Goal: Task Accomplishment & Management: Manage account settings

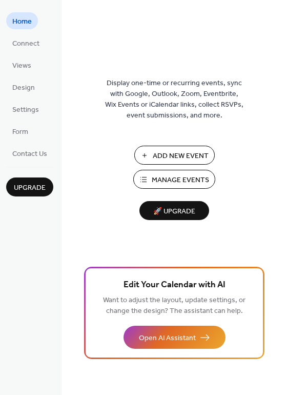
click at [179, 176] on span "Manage Events" at bounding box center [180, 180] width 57 height 11
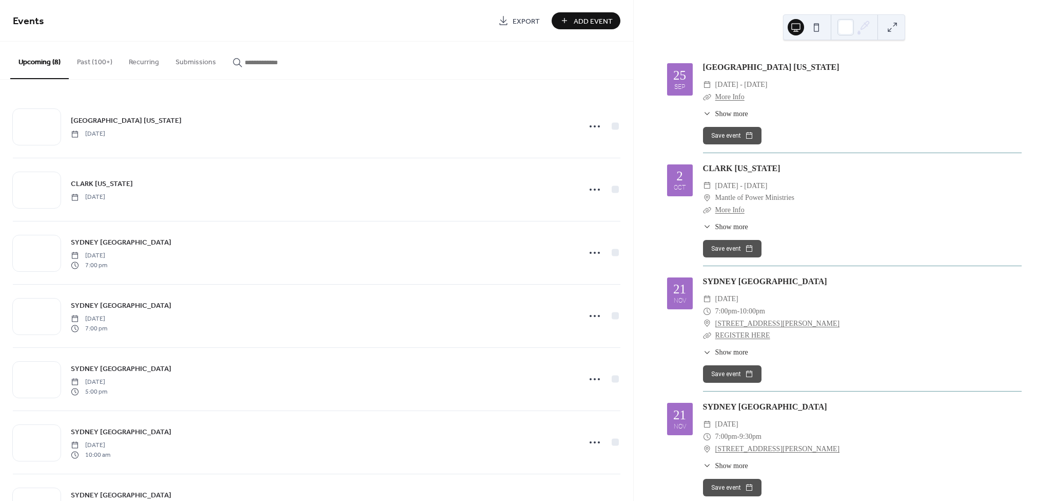
click at [97, 62] on button "Past (100+)" at bounding box center [95, 60] width 52 height 36
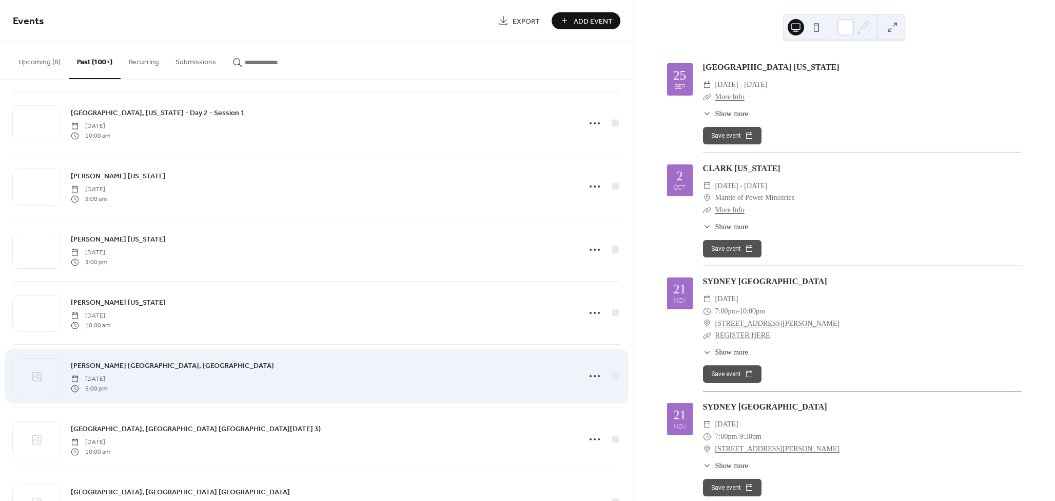
scroll to position [5188, 0]
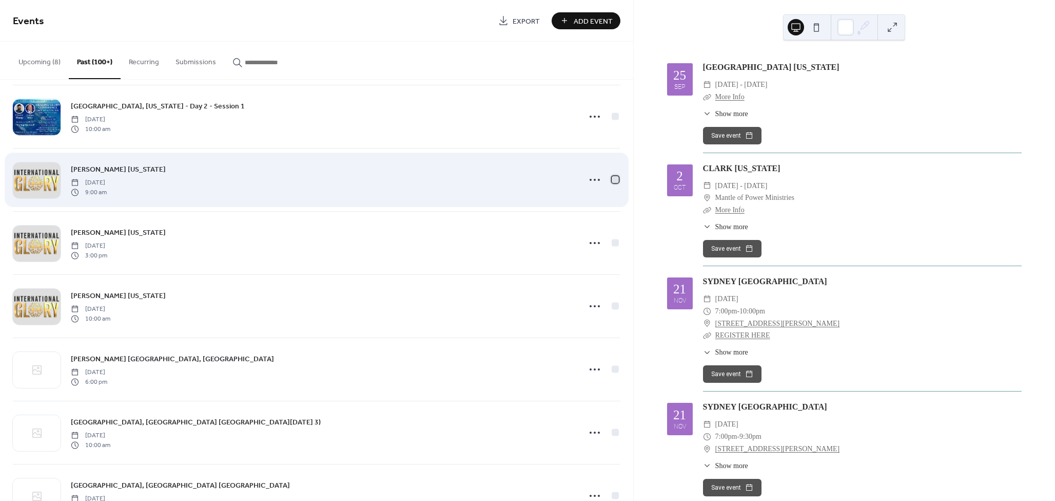
click at [613, 180] on div at bounding box center [615, 179] width 7 height 7
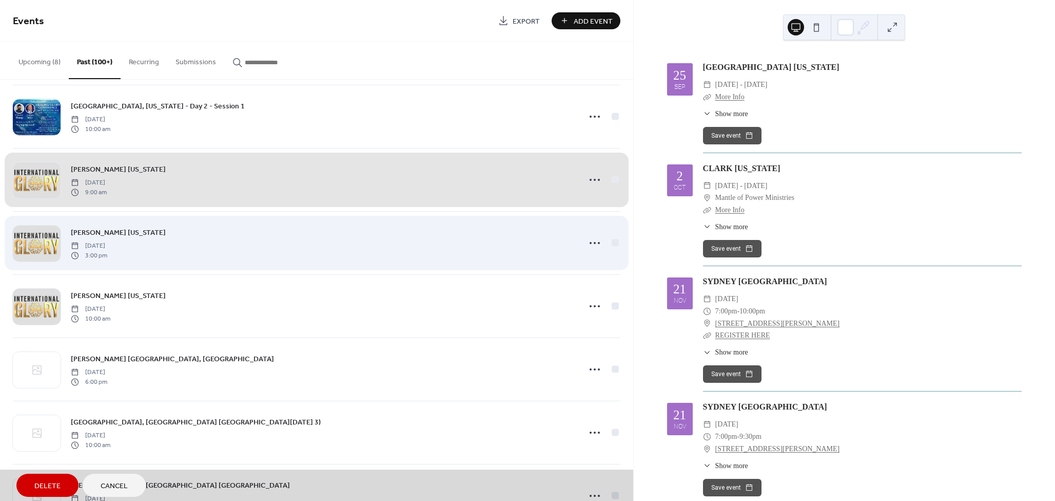
click at [614, 242] on div "[PERSON_NAME] [US_STATE] [DATE] 3:00 pm" at bounding box center [317, 242] width 608 height 63
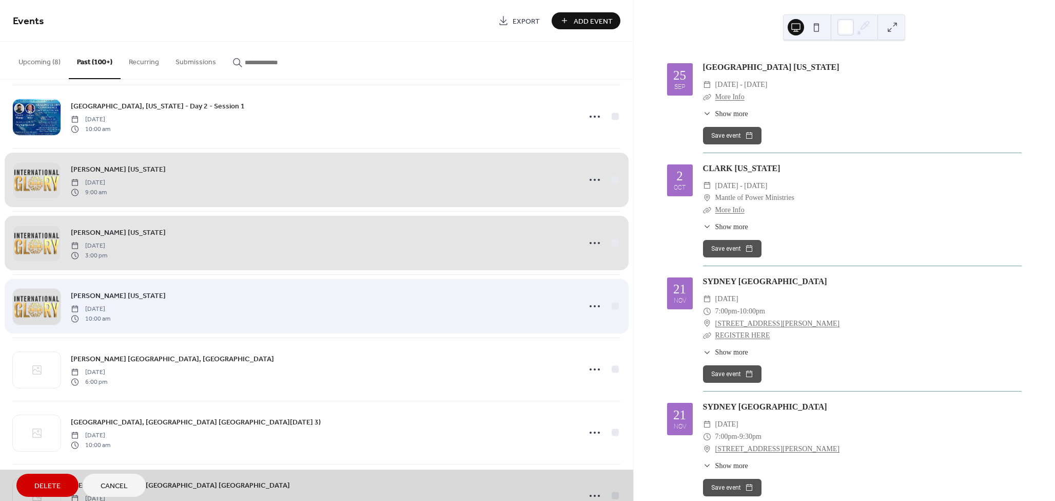
click at [612, 305] on div "[PERSON_NAME] [US_STATE] [DATE] 10:00 am" at bounding box center [317, 305] width 608 height 63
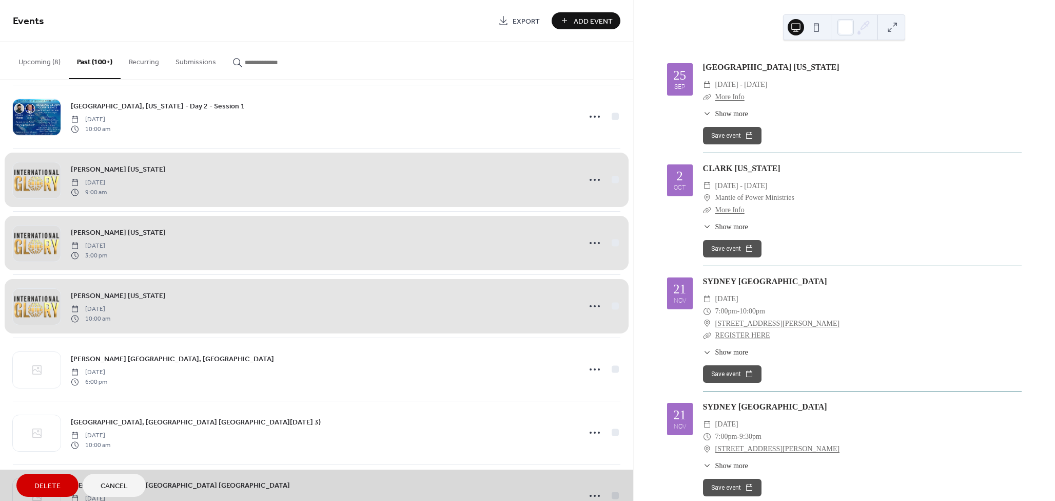
click at [594, 307] on div "[PERSON_NAME] [US_STATE] [DATE] 10:00 am" at bounding box center [317, 305] width 608 height 63
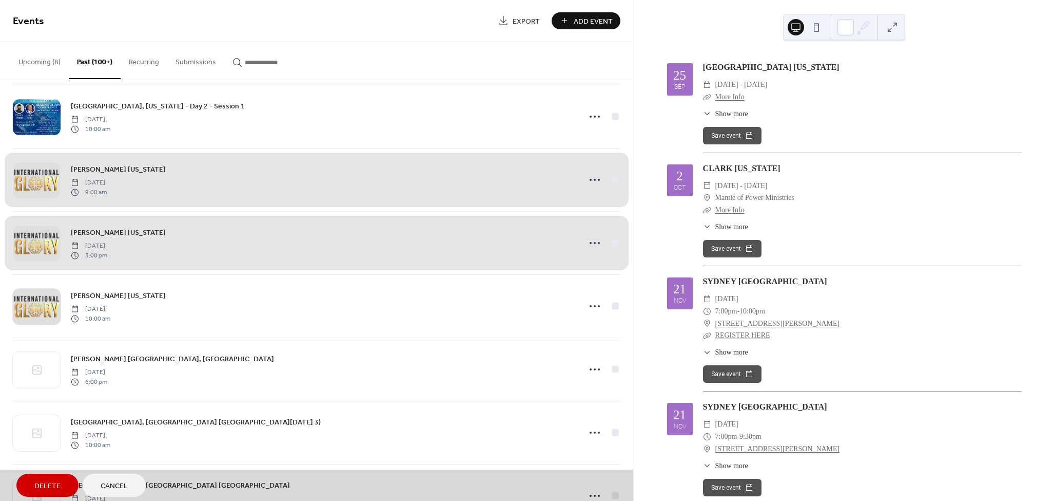
click at [612, 240] on div "[PERSON_NAME] [US_STATE] [DATE] 3:00 pm" at bounding box center [317, 242] width 608 height 63
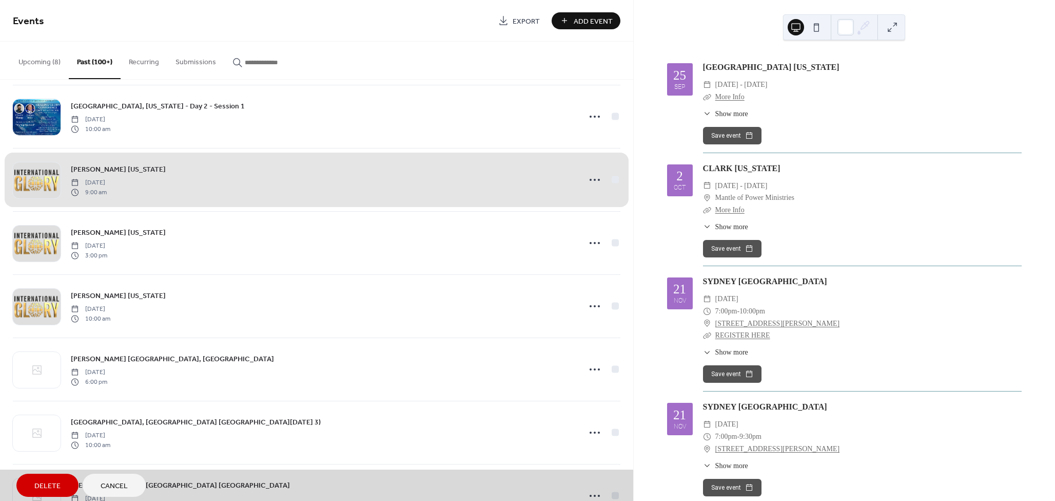
click at [611, 177] on div "[PERSON_NAME] [US_STATE] [DATE] 9:00 am" at bounding box center [317, 179] width 608 height 63
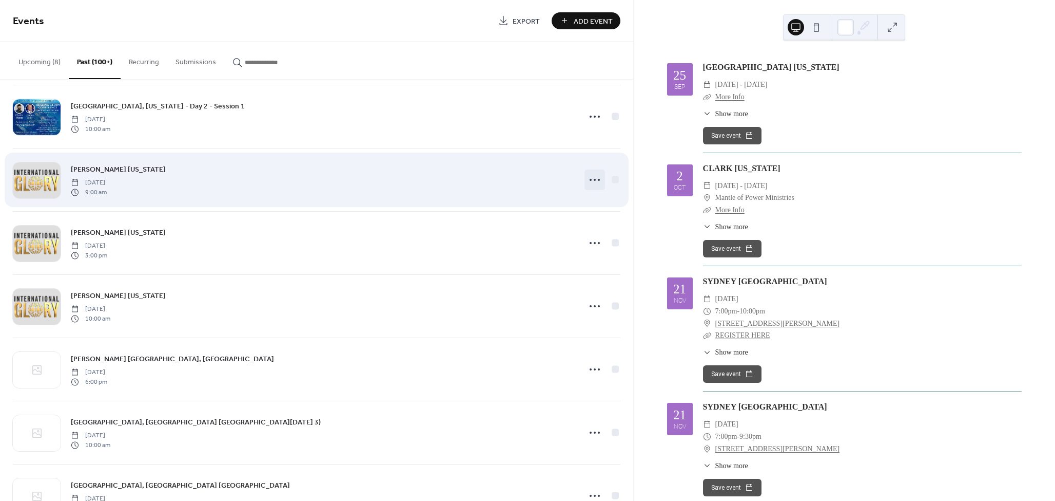
click at [594, 180] on circle at bounding box center [595, 180] width 2 height 2
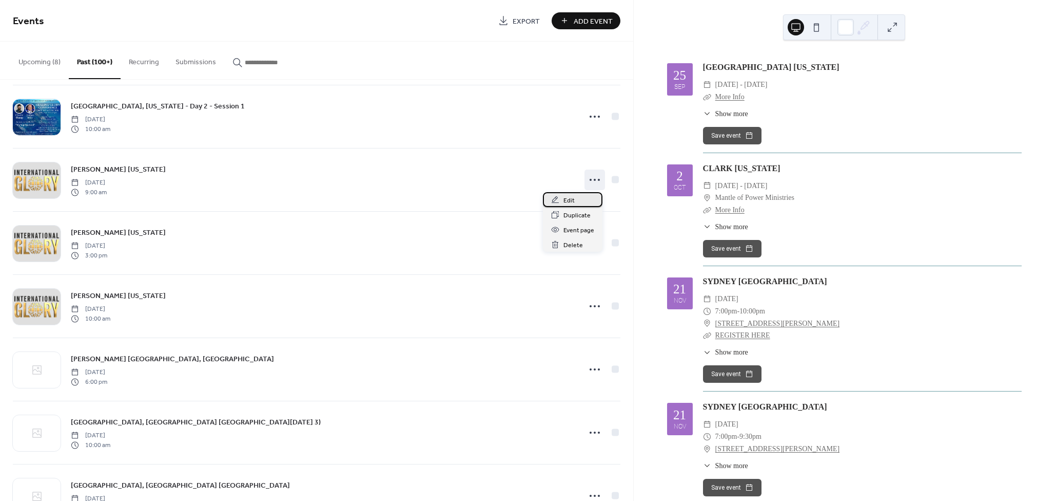
click at [570, 199] on span "Edit" at bounding box center [569, 200] width 11 height 11
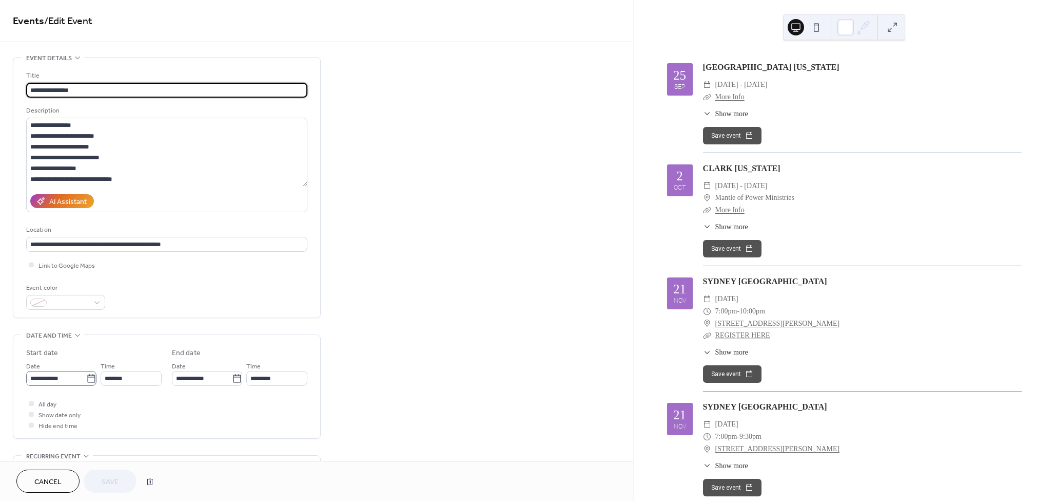
click at [87, 377] on icon at bounding box center [91, 378] width 10 height 10
click at [86, 377] on input "**********" at bounding box center [56, 378] width 60 height 15
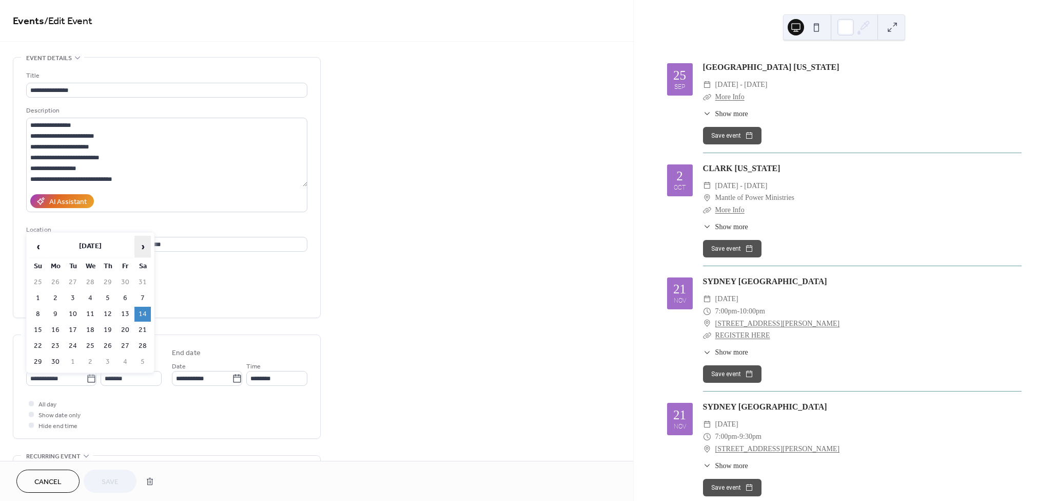
click at [146, 246] on span "›" at bounding box center [142, 246] width 15 height 21
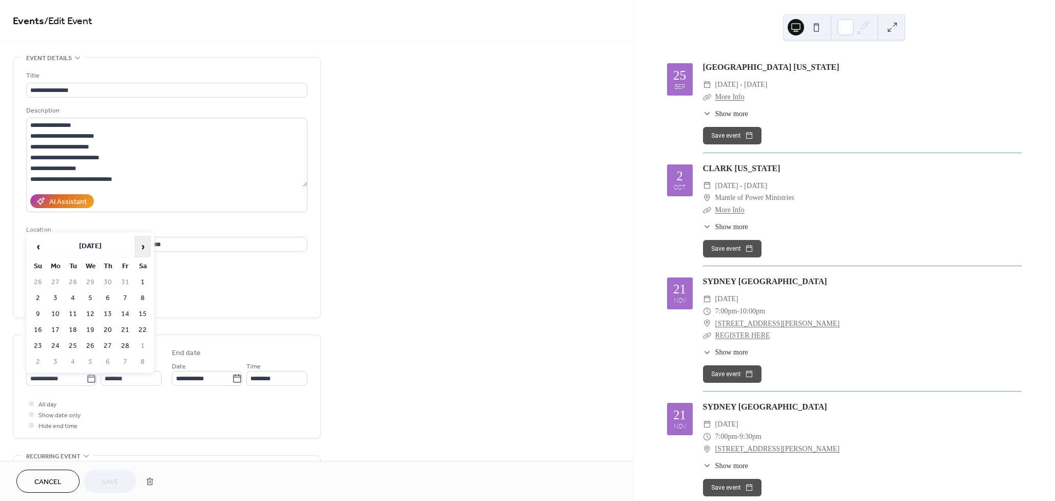
click at [146, 246] on span "›" at bounding box center [142, 246] width 15 height 21
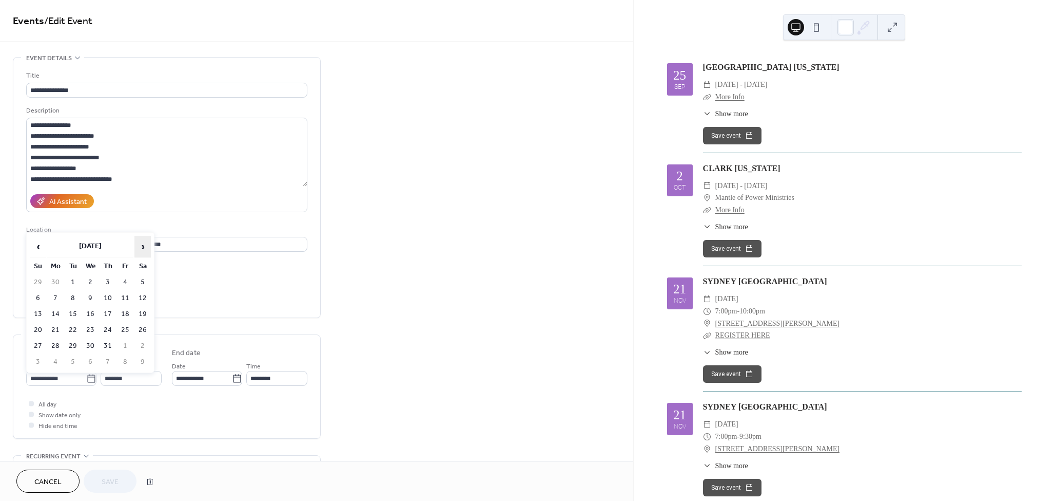
click at [146, 246] on span "›" at bounding box center [142, 246] width 15 height 21
click at [35, 247] on span "‹" at bounding box center [37, 246] width 15 height 21
click at [36, 313] on td "14" at bounding box center [38, 313] width 16 height 15
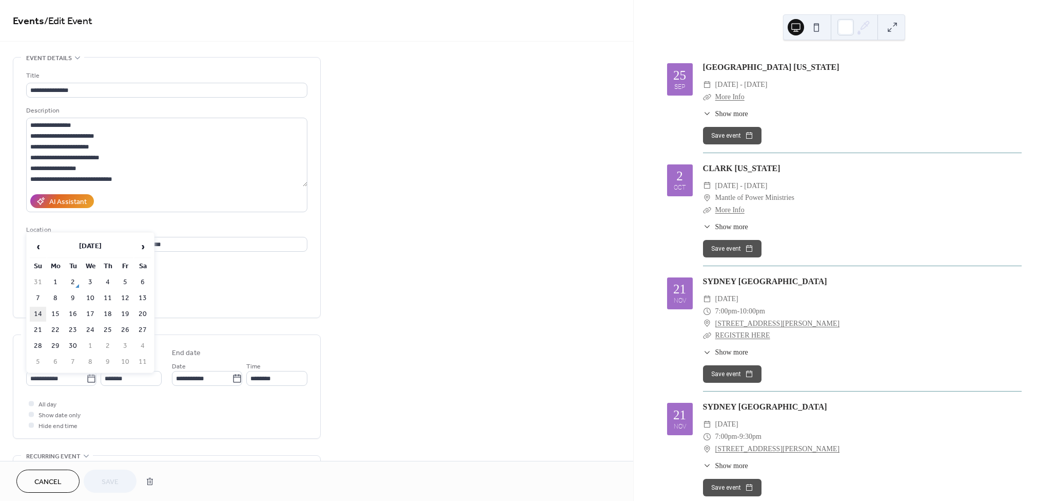
type input "**********"
click at [121, 480] on button "Save" at bounding box center [110, 480] width 53 height 23
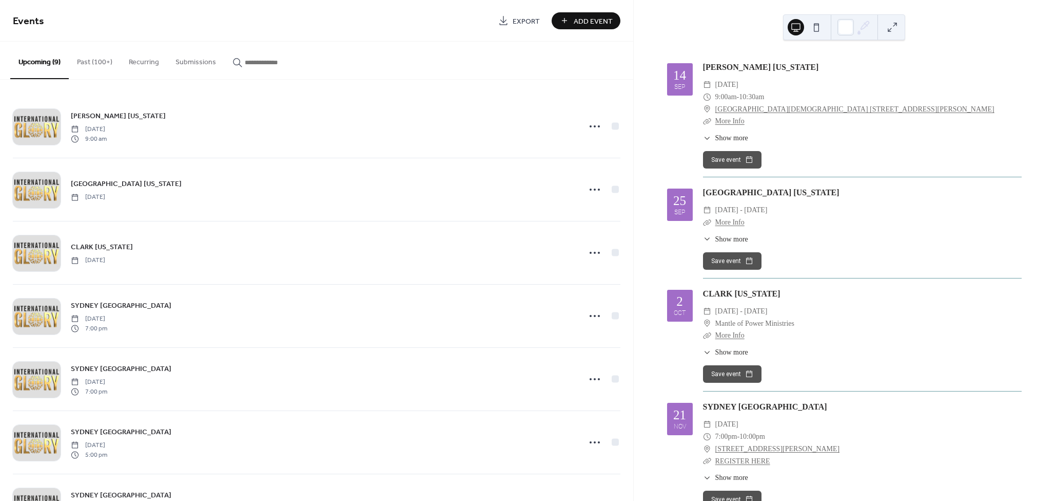
click at [100, 57] on button "Past (100+)" at bounding box center [95, 60] width 52 height 36
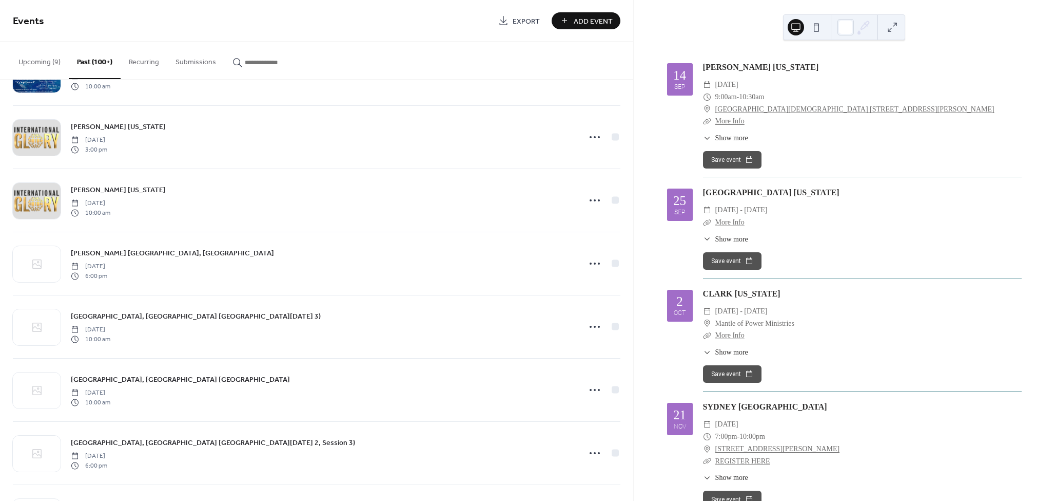
scroll to position [4599, 0]
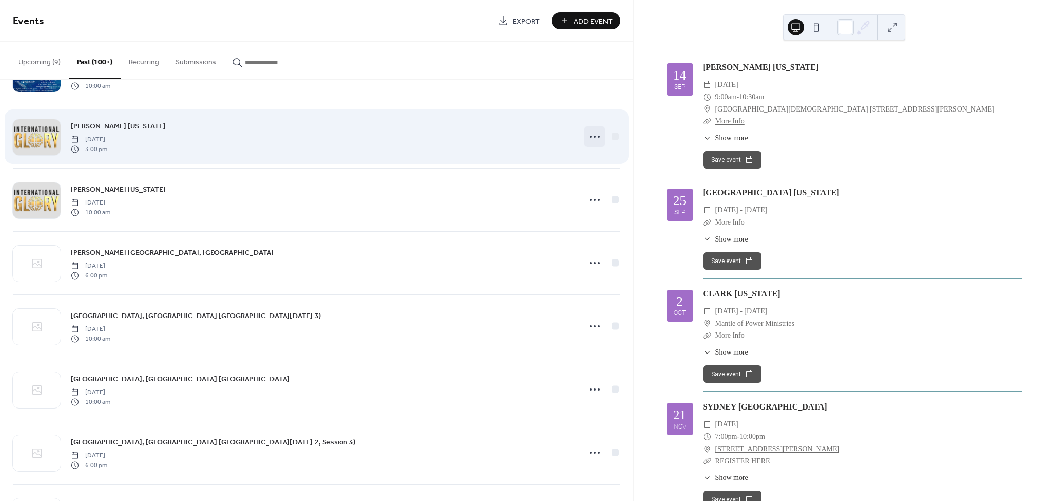
click at [594, 135] on icon at bounding box center [595, 136] width 16 height 16
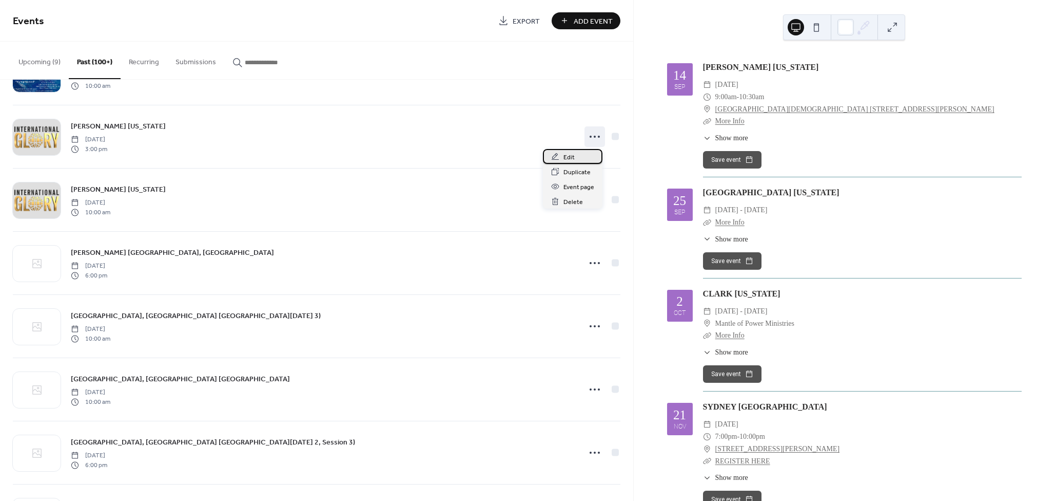
click at [573, 155] on span "Edit" at bounding box center [569, 157] width 11 height 11
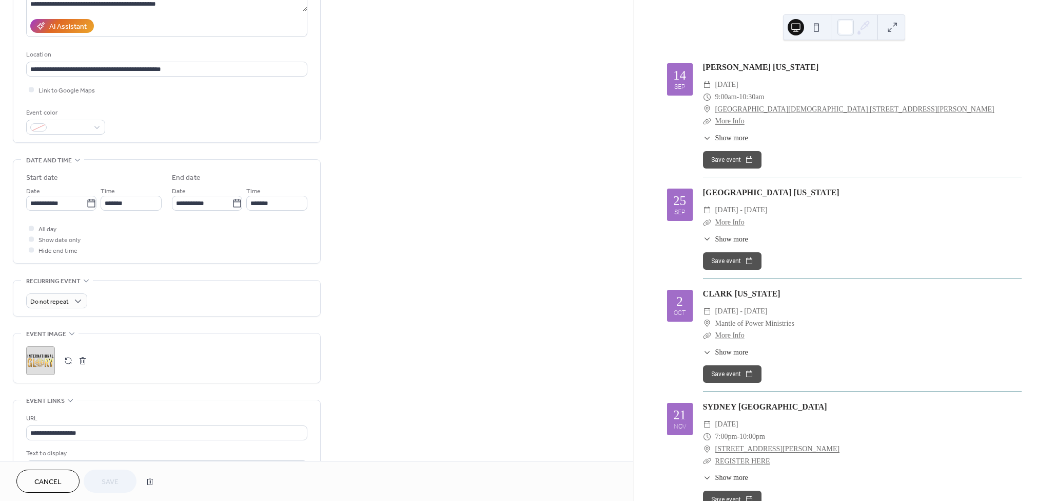
scroll to position [193, 0]
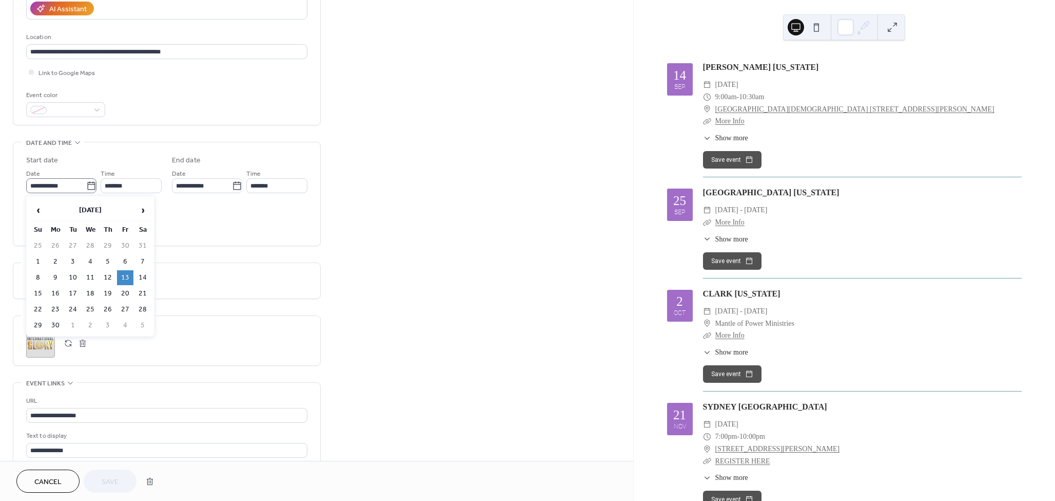
click at [88, 185] on icon at bounding box center [91, 186] width 10 height 10
click at [86, 185] on input "**********" at bounding box center [56, 185] width 60 height 15
click at [146, 210] on span "›" at bounding box center [142, 210] width 15 height 21
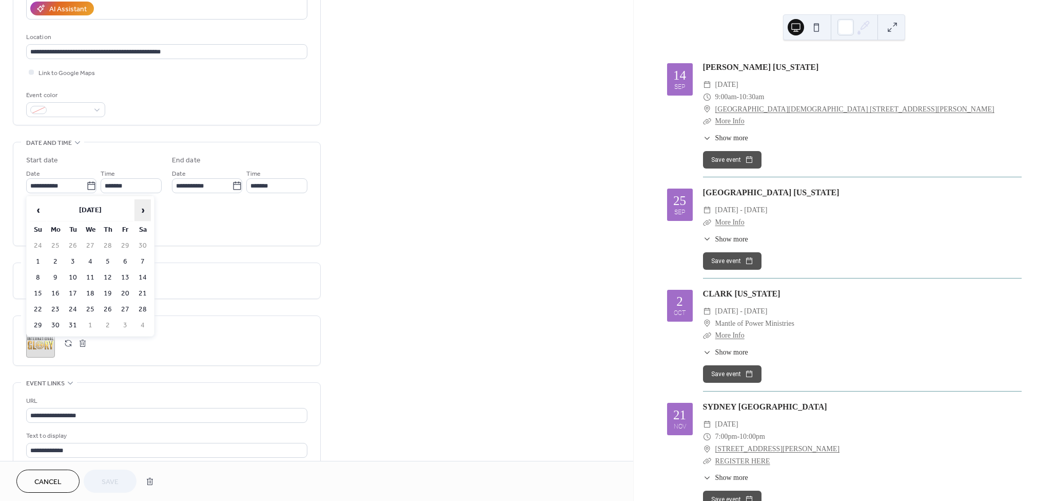
click at [146, 210] on span "›" at bounding box center [142, 210] width 15 height 21
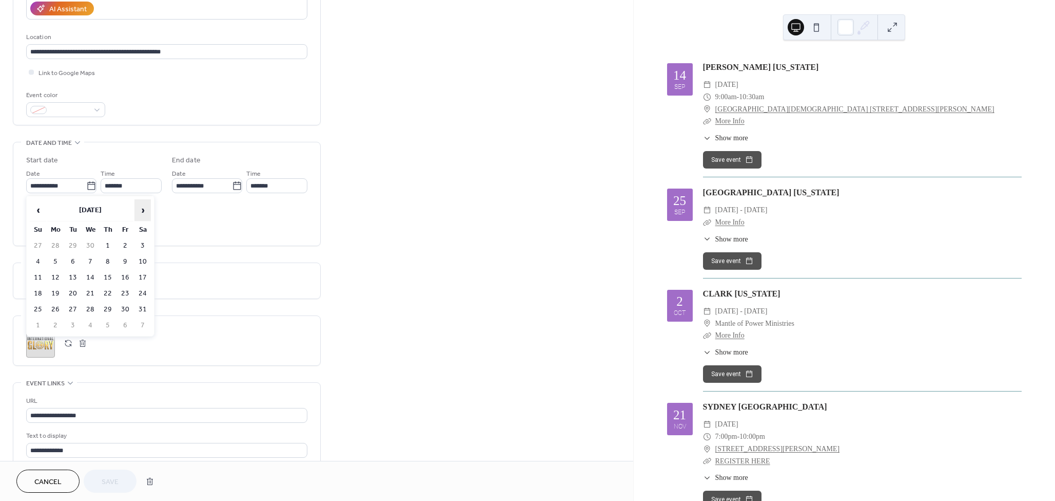
click at [146, 210] on span "›" at bounding box center [142, 210] width 15 height 21
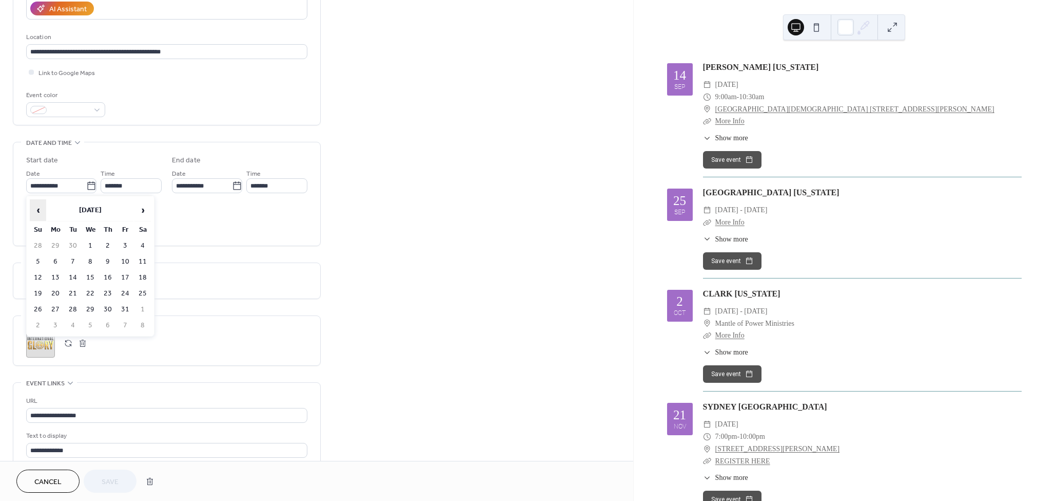
click at [40, 209] on span "‹" at bounding box center [37, 210] width 15 height 21
click at [145, 260] on td "13" at bounding box center [143, 261] width 16 height 15
type input "**********"
click at [112, 485] on span "Save" at bounding box center [110, 481] width 17 height 11
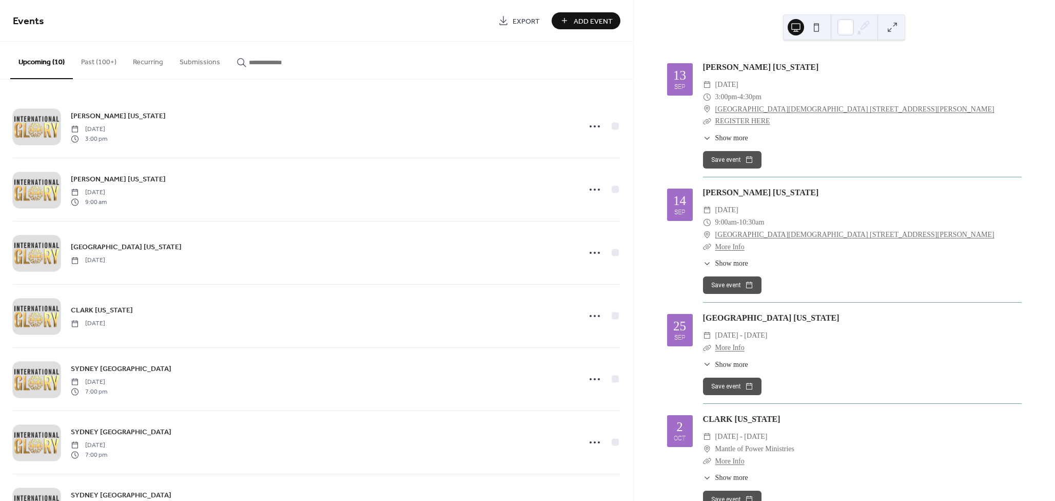
drag, startPoint x: 94, startPoint y: 59, endPoint x: 206, endPoint y: 89, distance: 115.6
click at [94, 59] on button "Past (100+)" at bounding box center [99, 60] width 52 height 36
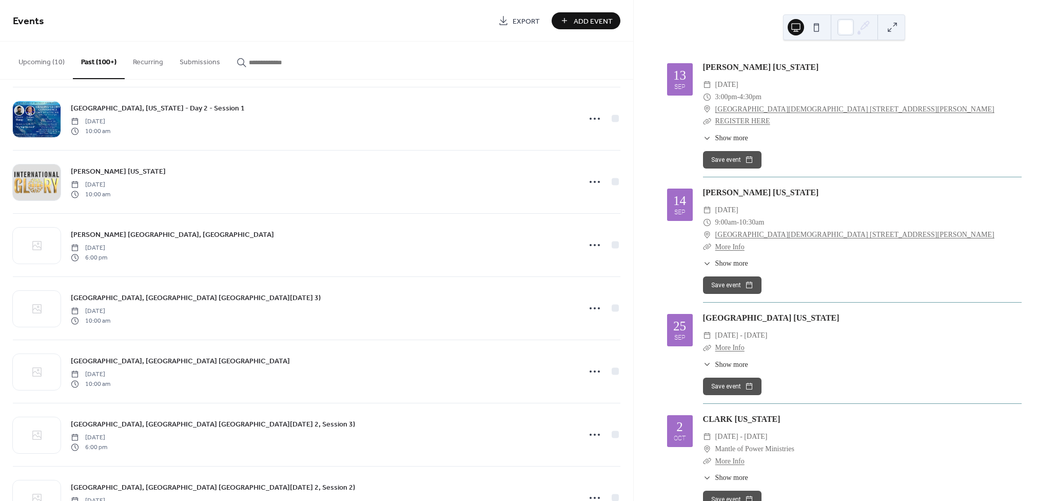
scroll to position [5184, 0]
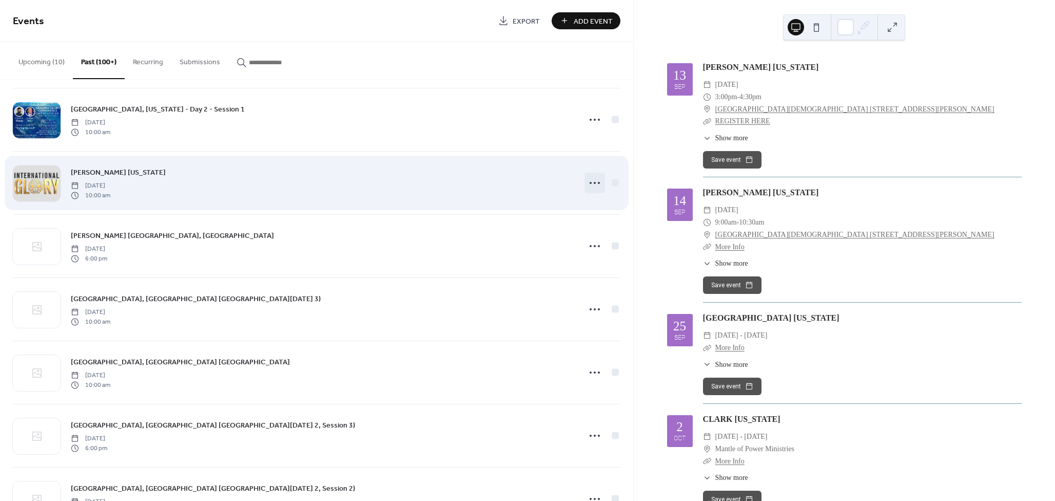
click at [594, 184] on icon at bounding box center [595, 183] width 16 height 16
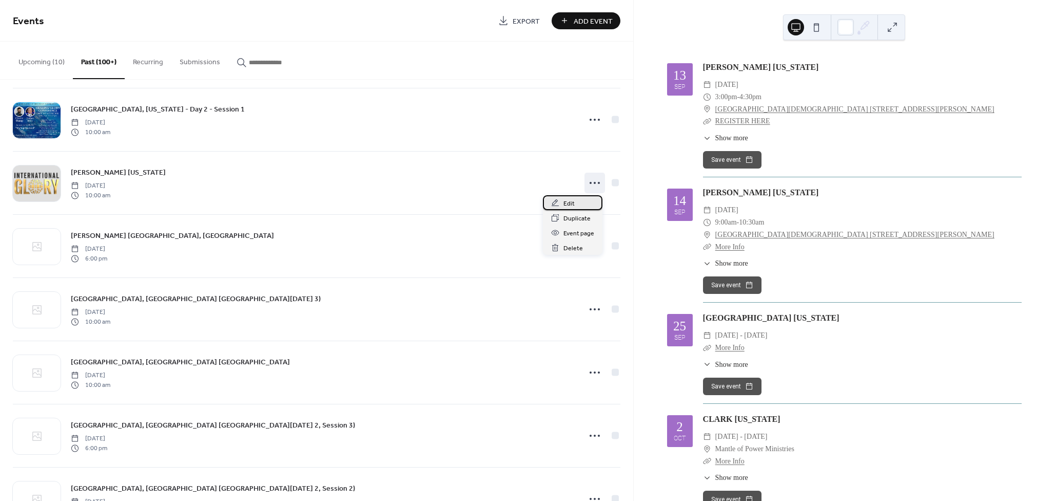
click at [564, 201] on div "Edit" at bounding box center [573, 202] width 60 height 15
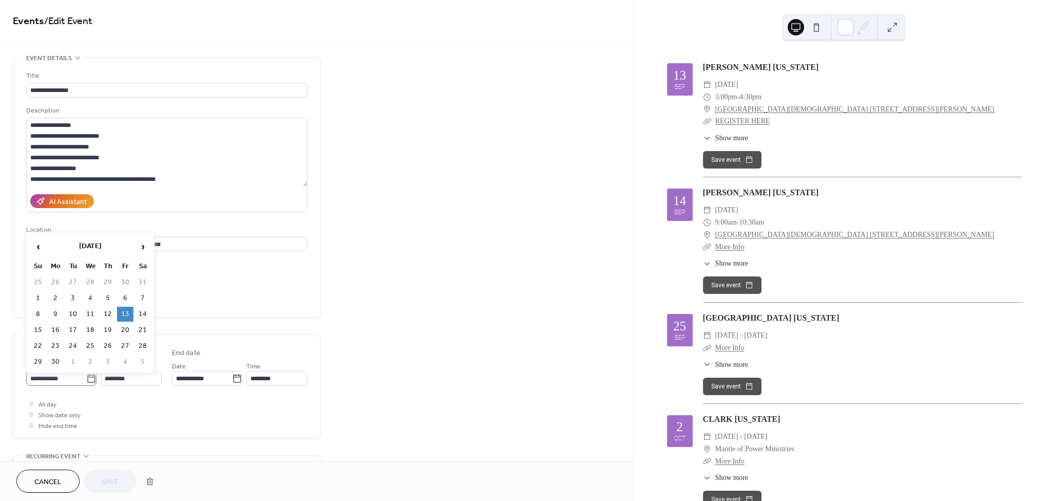
click at [92, 379] on icon at bounding box center [91, 378] width 10 height 10
click at [86, 379] on input "**********" at bounding box center [56, 378] width 60 height 15
click at [141, 247] on span "›" at bounding box center [142, 246] width 15 height 21
click at [141, 248] on span "›" at bounding box center [142, 246] width 15 height 21
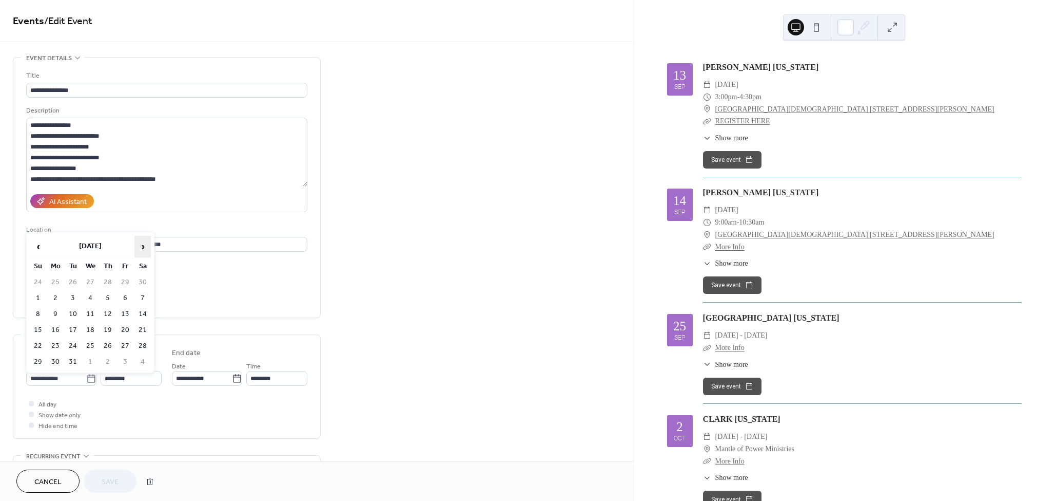
click at [141, 248] on span "›" at bounding box center [142, 246] width 15 height 21
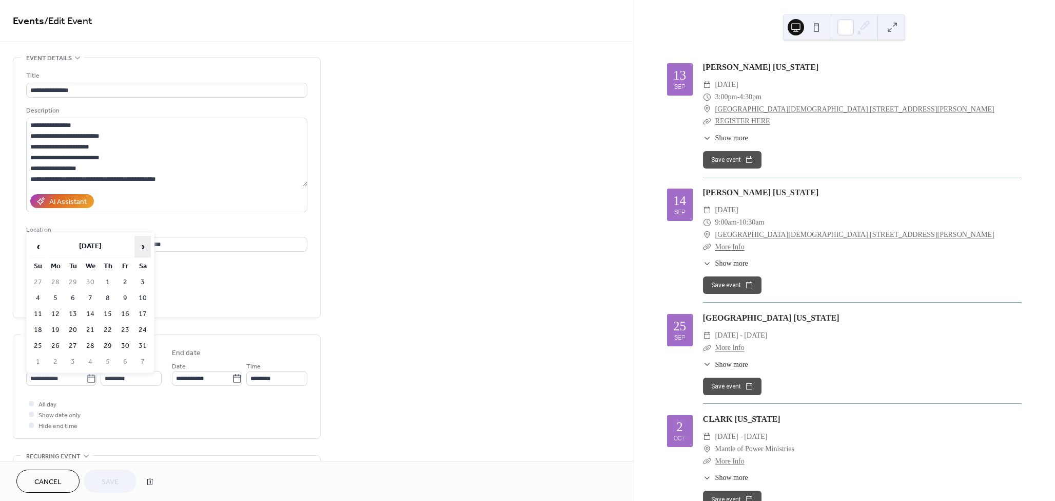
click at [141, 248] on span "›" at bounding box center [142, 246] width 15 height 21
click at [145, 299] on td "13" at bounding box center [143, 298] width 16 height 15
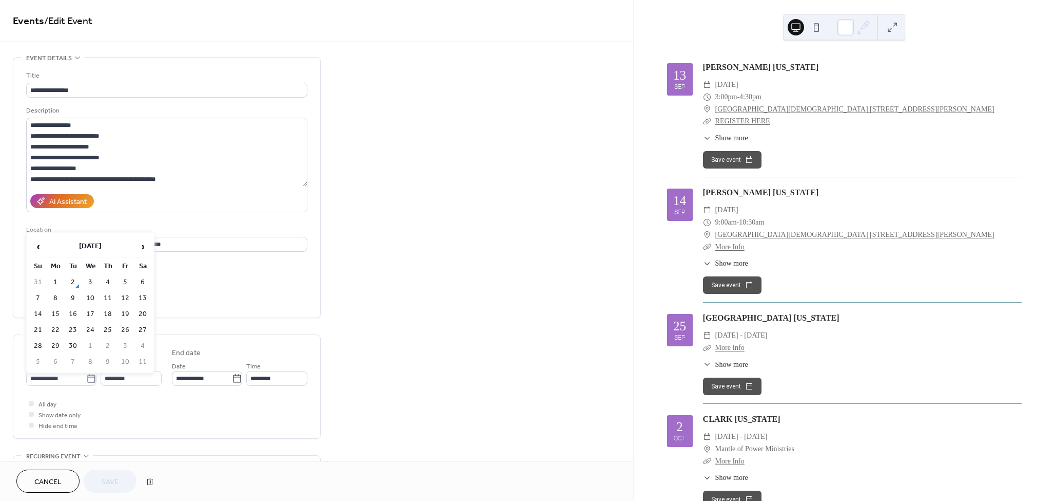
type input "**********"
click at [109, 490] on button "Save" at bounding box center [110, 480] width 53 height 23
